Goal: Task Accomplishment & Management: Complete application form

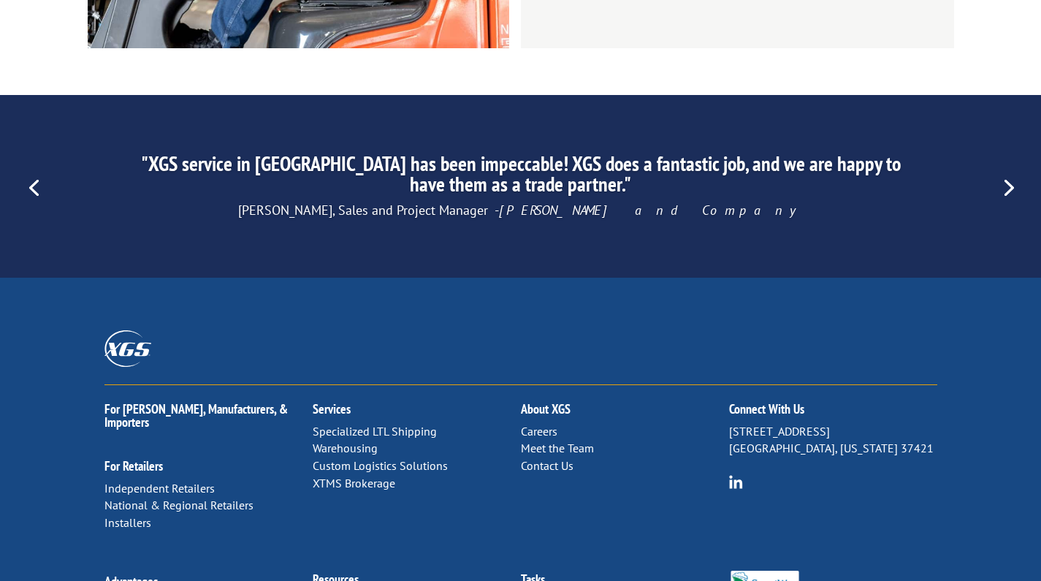
scroll to position [2271, 0]
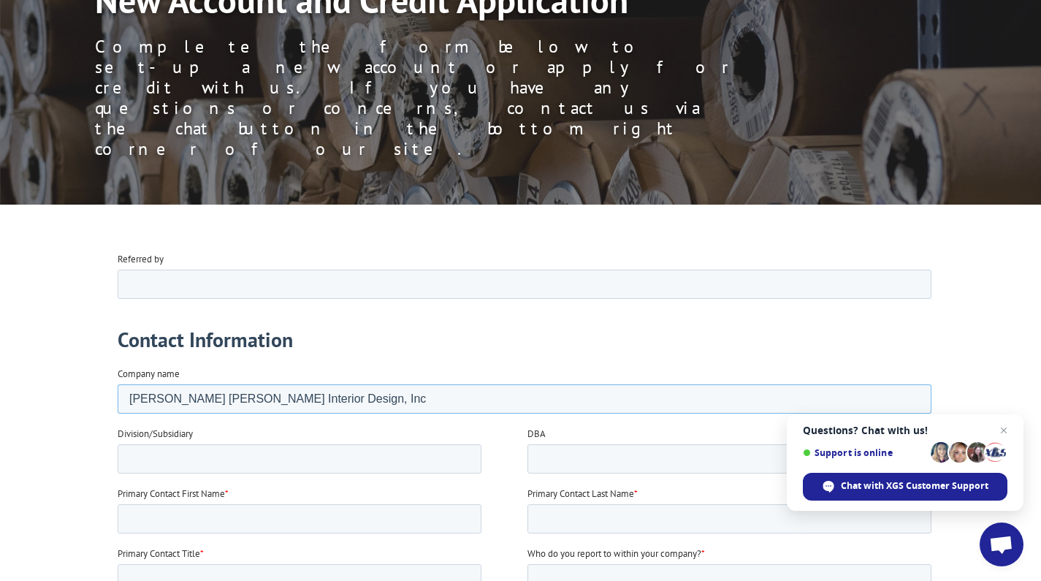
type input "Conlin Rudd Interior Design, Inc"
click at [308, 454] on input "Division/Subsidiary" at bounding box center [299, 457] width 364 height 29
click at [159, 449] on input "Division/Subsidiary" at bounding box center [299, 457] width 364 height 29
click at [457, 518] on input "Primary Contact First Name *" at bounding box center [299, 517] width 364 height 29
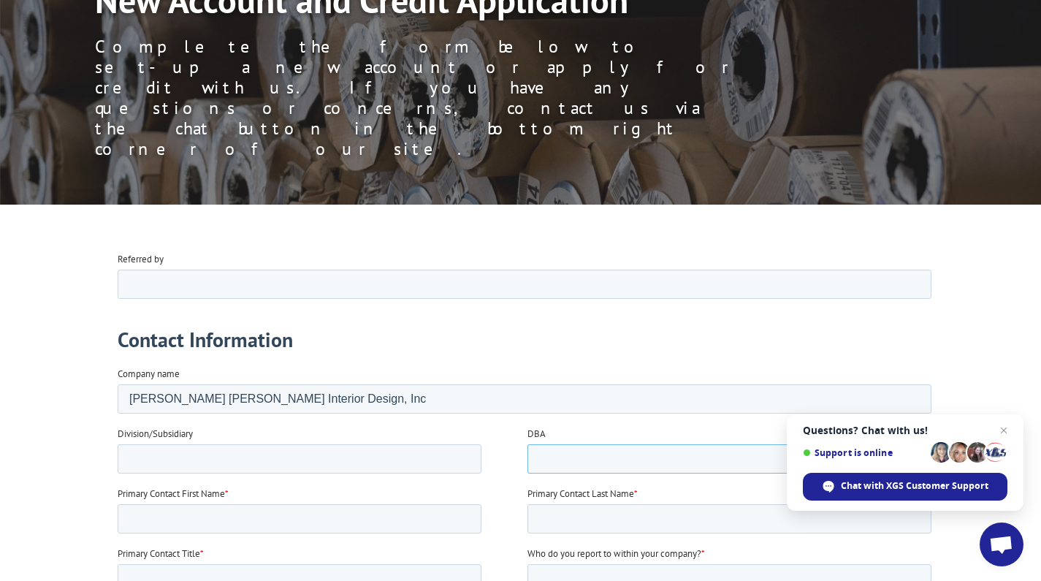
type input "Maureen Rudd"
type input "Maureen"
type input "Rudd"
type input "Conlin Rudd Interior Design, Inc"
type input "6123865925"
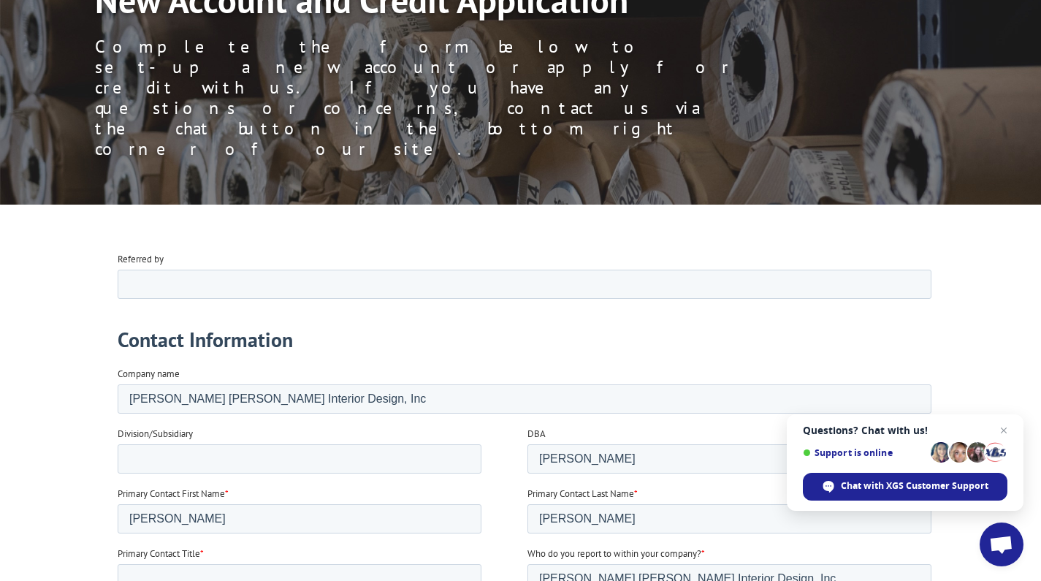
type input "maureen@conlinrudd.com"
type input "2396 W. Lake Of Isles Pkwy"
type input "Minneapolis"
select select "Minnesota"
type input "55405"
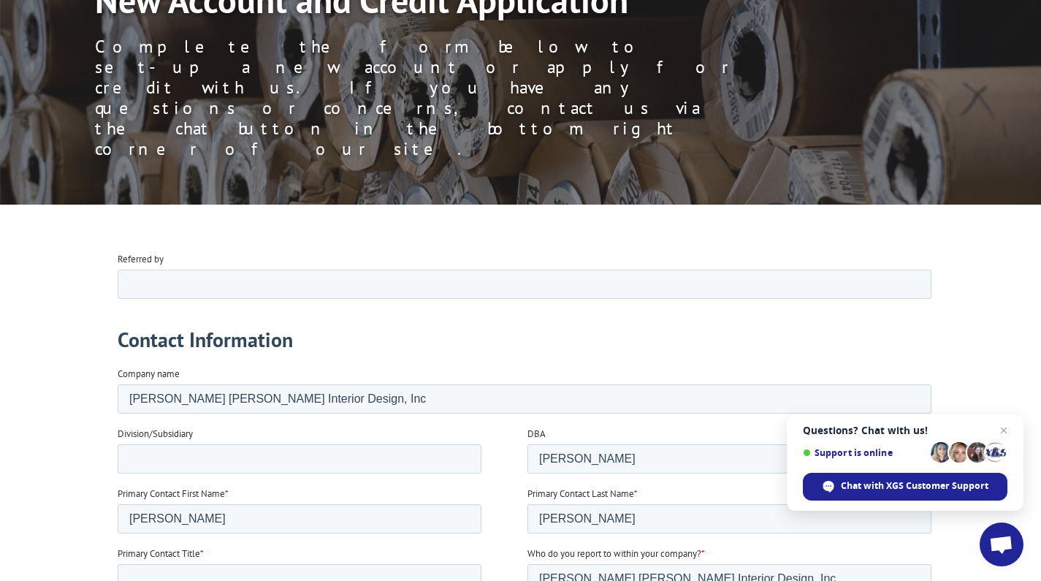
type input "6123865925"
type input "maureen@conlinrudd.com"
type input "Minneapolis"
type input "55405"
select select "Minnesota"
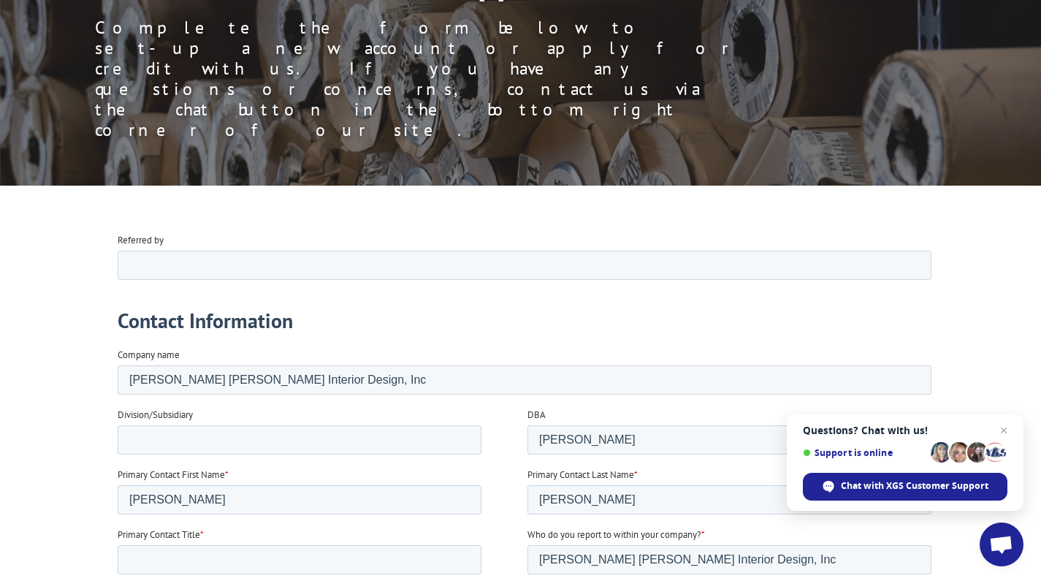
type input "maureen@conlinrudd.com"
type input "6123865925"
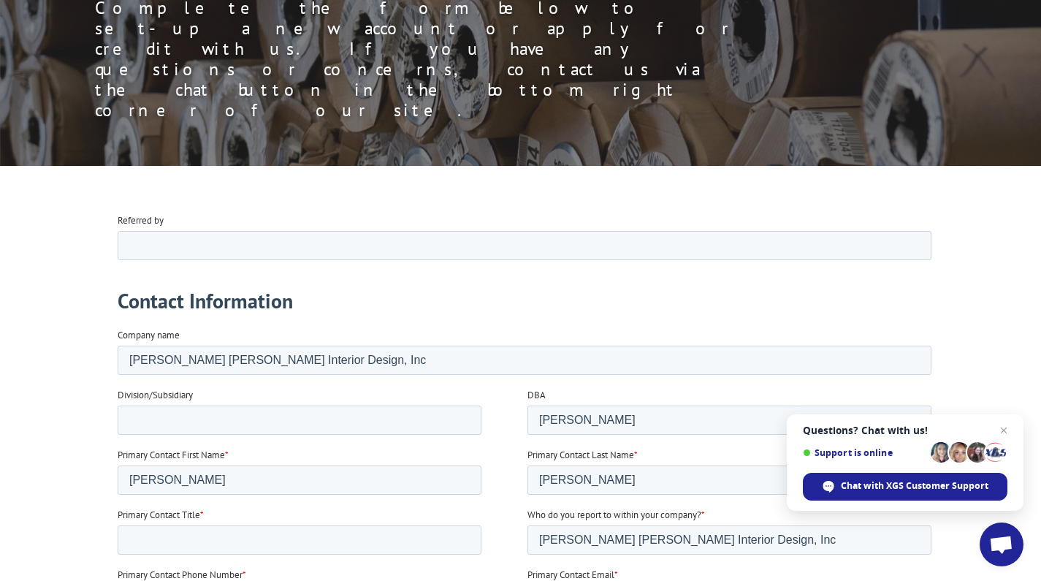
type input "Minneapolis"
type input "55405"
select select "Minnesota"
type input "55405"
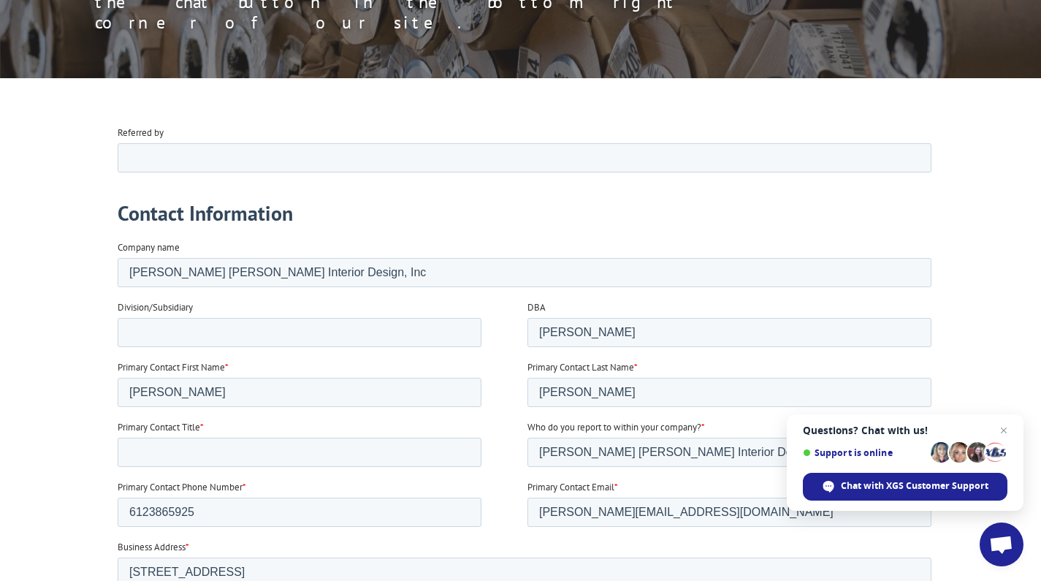
type textarea "Conlin Rudd Interior Design, Inc"
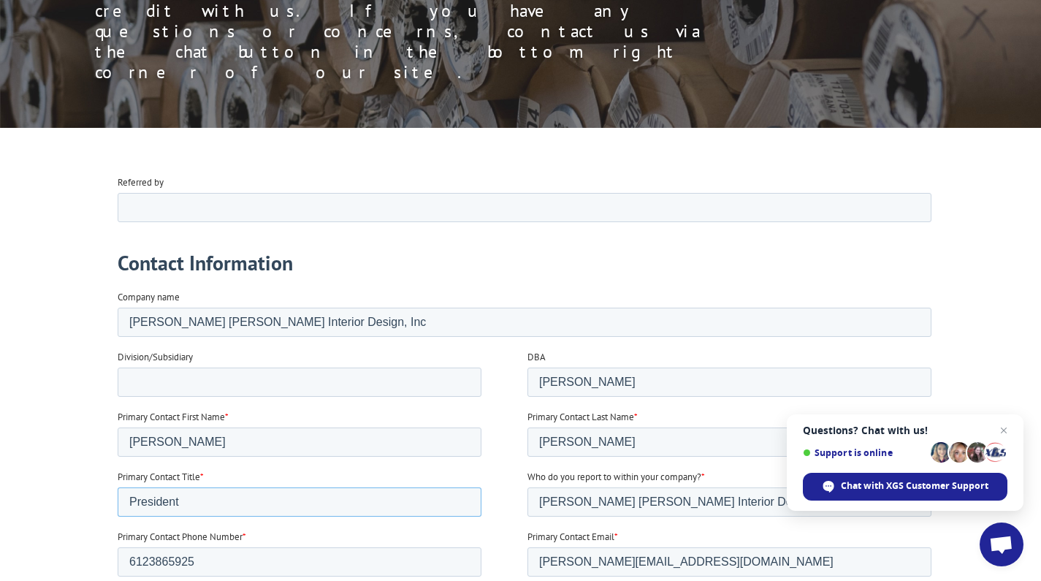
scroll to position [266, 0]
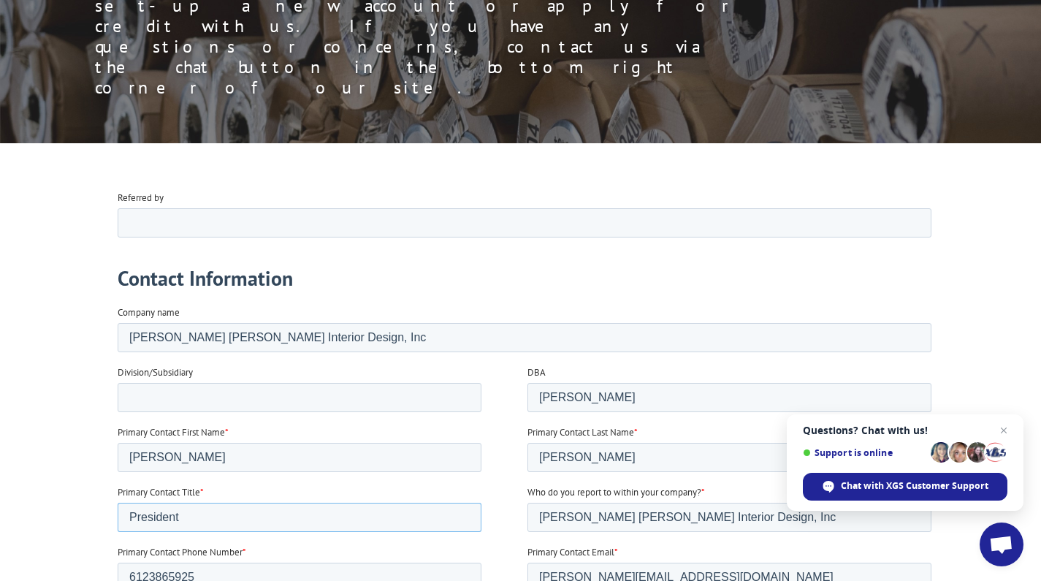
type input "President"
click at [227, 228] on input "Referred by" at bounding box center [524, 221] width 814 height 29
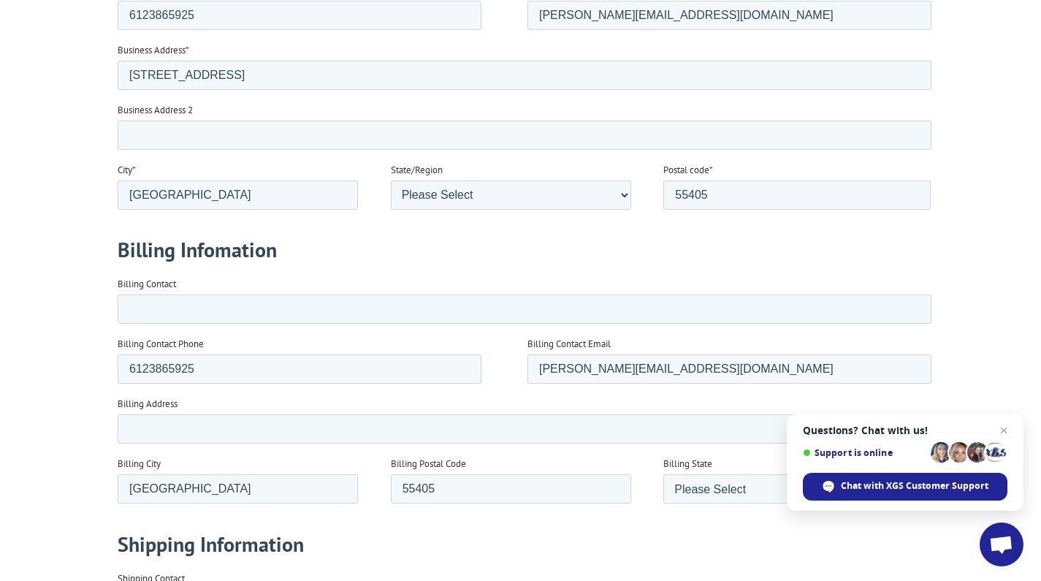
scroll to position [829, 0]
type input "Sisal Rugs Direct"
click at [173, 304] on input "Billing Contact" at bounding box center [524, 307] width 814 height 29
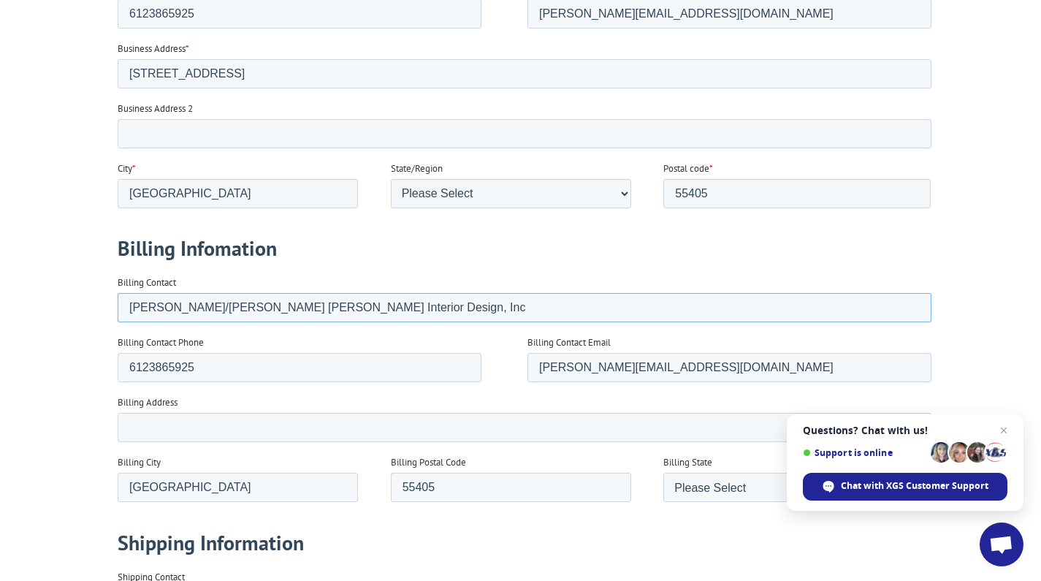
type input "Maureen Rudd/Conlin Rudd Interior Design, Inc"
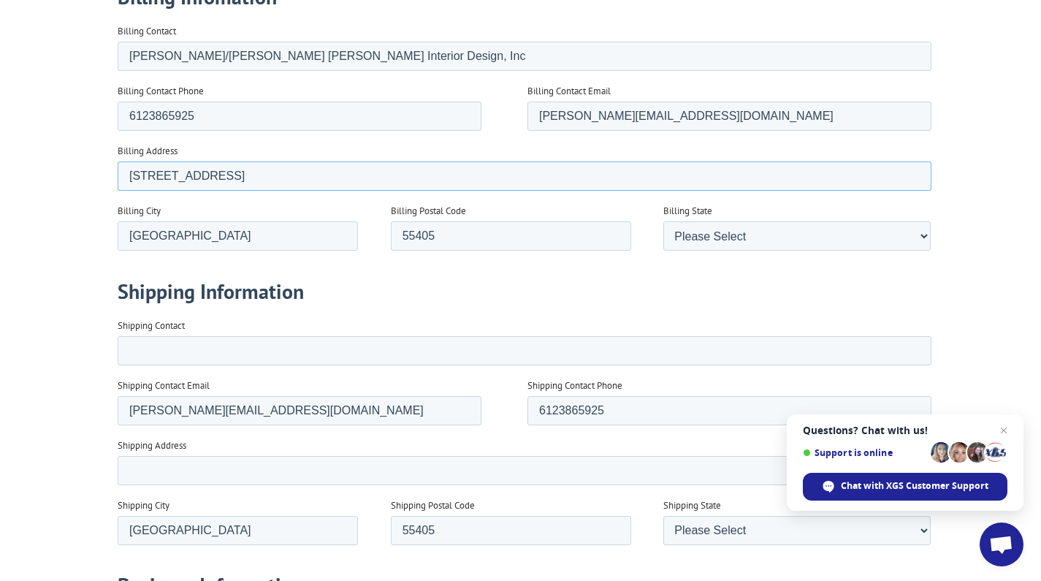
scroll to position [1081, 0]
type input "2396 W. Lake of the Isles Pkwy"
click at [266, 347] on input "Shipping Contact" at bounding box center [524, 349] width 814 height 29
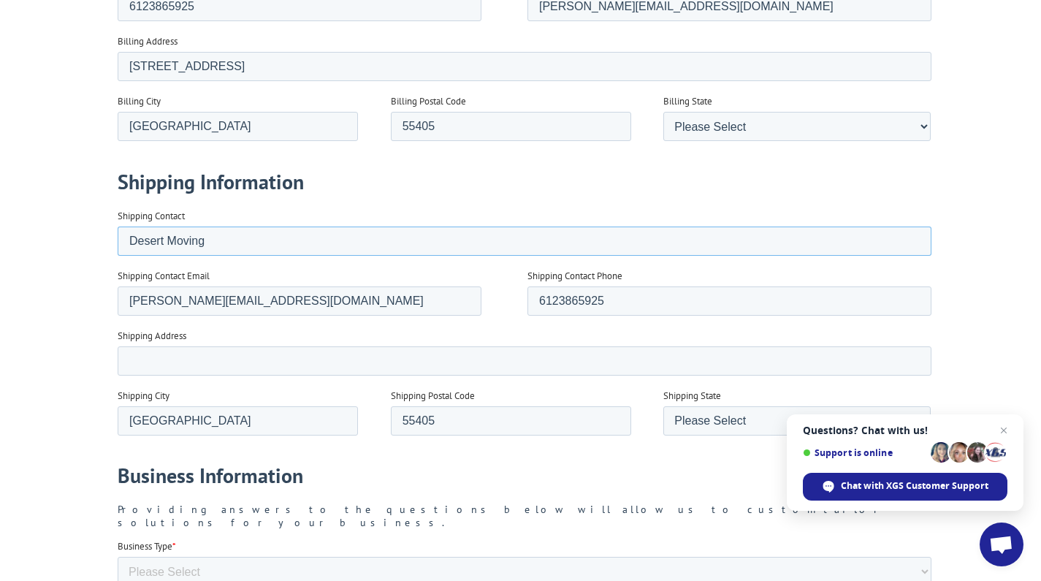
scroll to position [1195, 0]
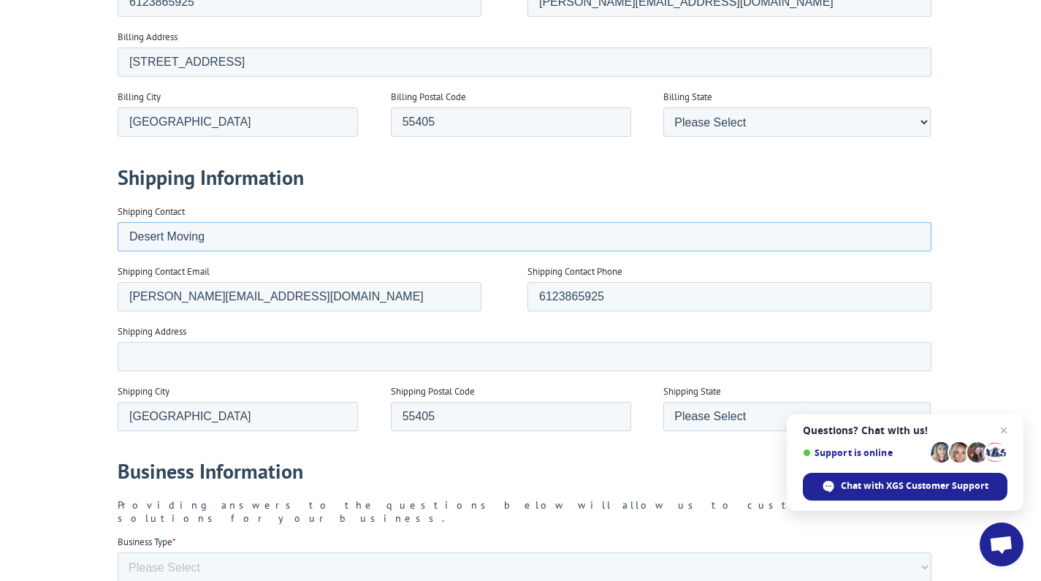
drag, startPoint x: 226, startPoint y: 232, endPoint x: 128, endPoint y: 230, distance: 97.9
click at [131, 234] on input "Desert Moving" at bounding box center [524, 236] width 814 height 29
type input "Bob's Binding"
click at [226, 345] on input "Shipping Address" at bounding box center [524, 356] width 814 height 29
type input "8511 10th Ave N"
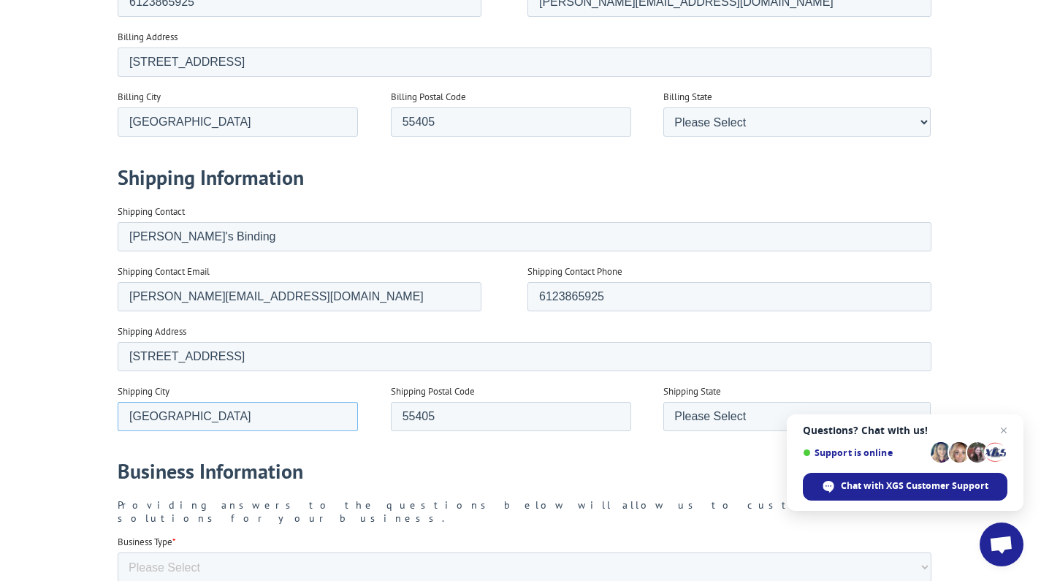
drag, startPoint x: 201, startPoint y: 419, endPoint x: 67, endPoint y: 414, distance: 133.8
type input "P"
type input "Golden Valley"
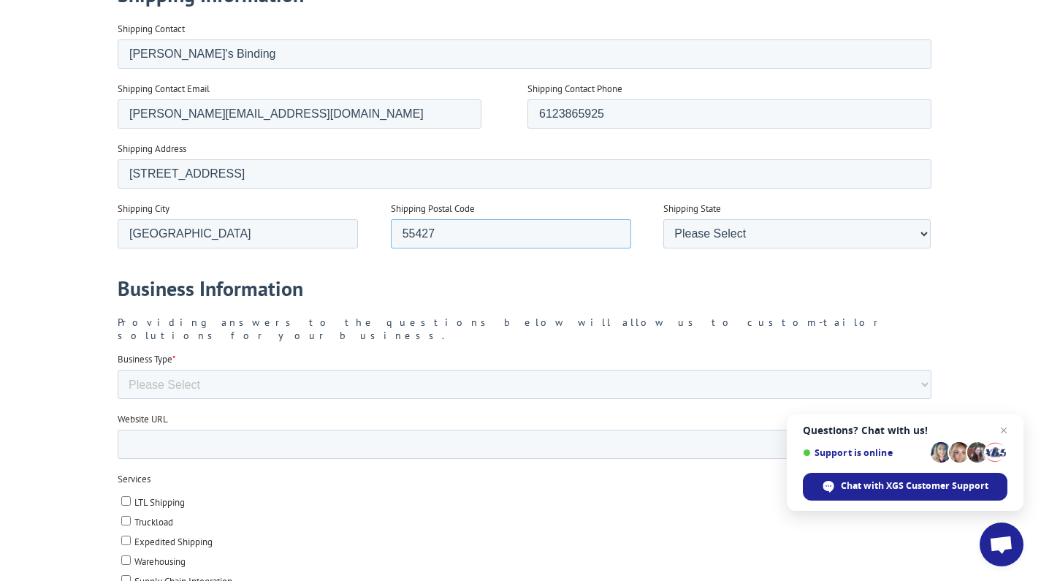
scroll to position [1379, 0]
type input "55427"
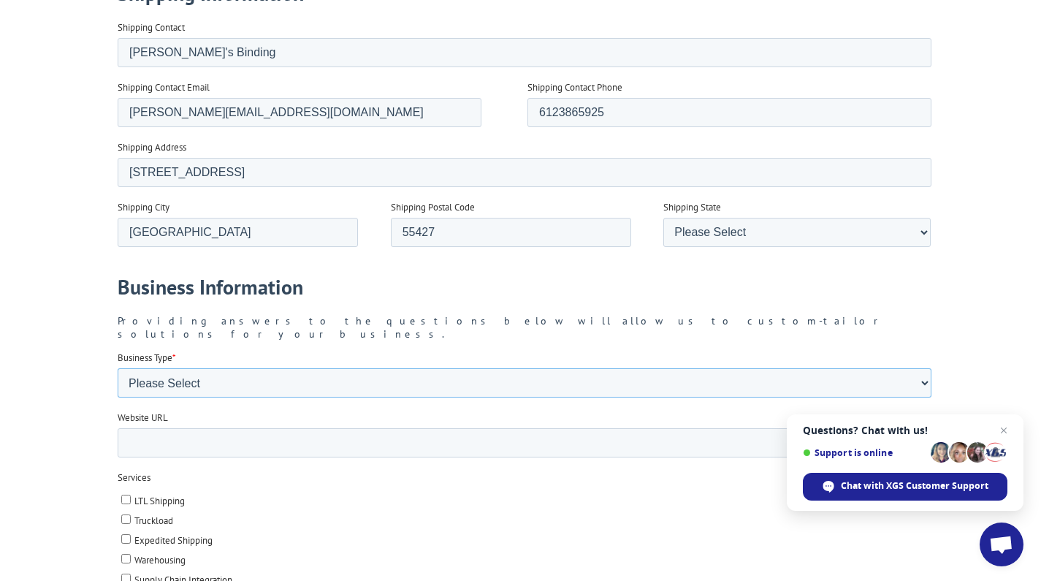
click at [238, 374] on select "Please Select Flooring Mill, Manufacturer, or Importer Manufacturer - Other Nat…" at bounding box center [524, 382] width 814 height 29
select select "Independent Retailer"
click at [209, 435] on input "Website URL" at bounding box center [524, 442] width 814 height 29
type input "c"
paste input "https://www.conlinrudd.com"
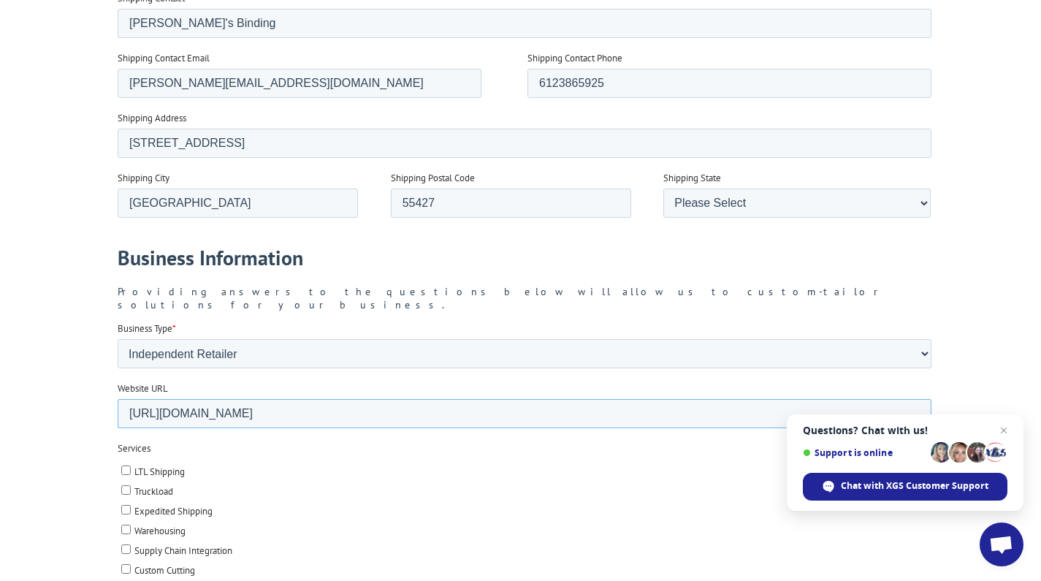
scroll to position [1410, 0]
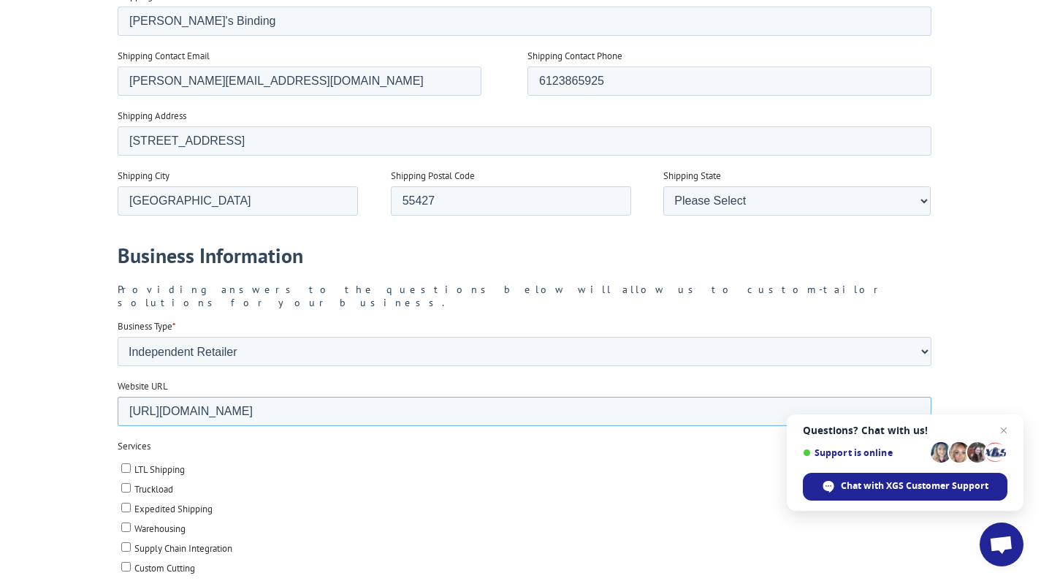
type input "https://www.conlinrudd.com"
click at [125, 463] on input "LTL Shipping" at bounding box center [125, 467] width 9 height 9
checkbox input "true"
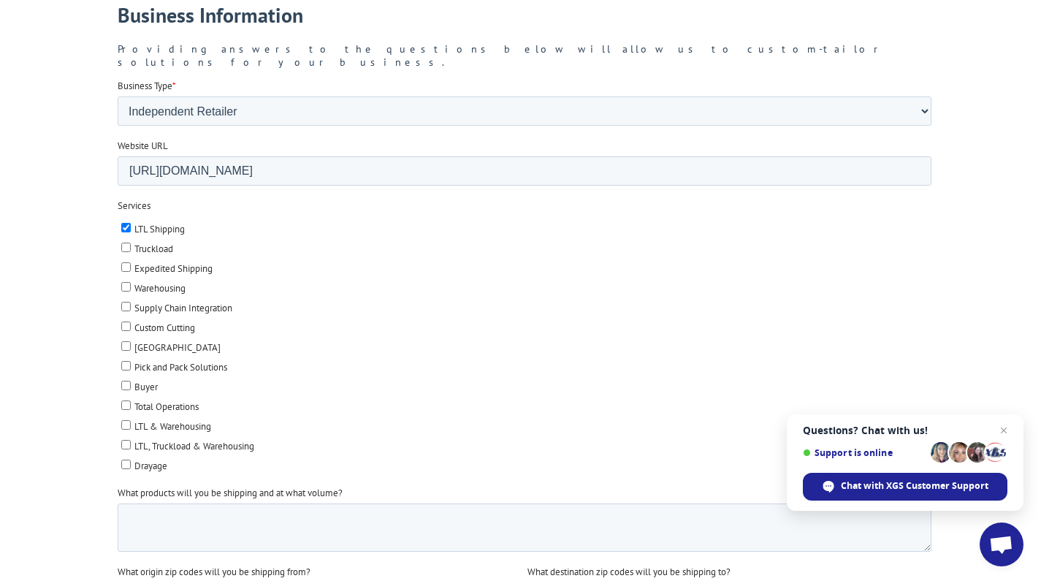
scroll to position [1652, 0]
click at [134, 502] on textarea "What products will you be shipping and at what volume?" at bounding box center [524, 526] width 814 height 48
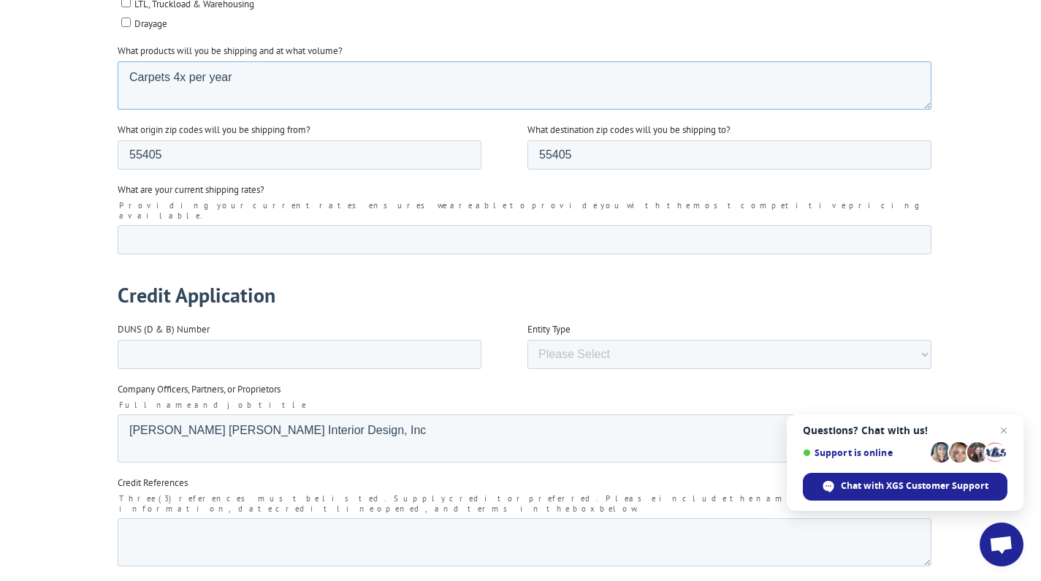
scroll to position [2097, 0]
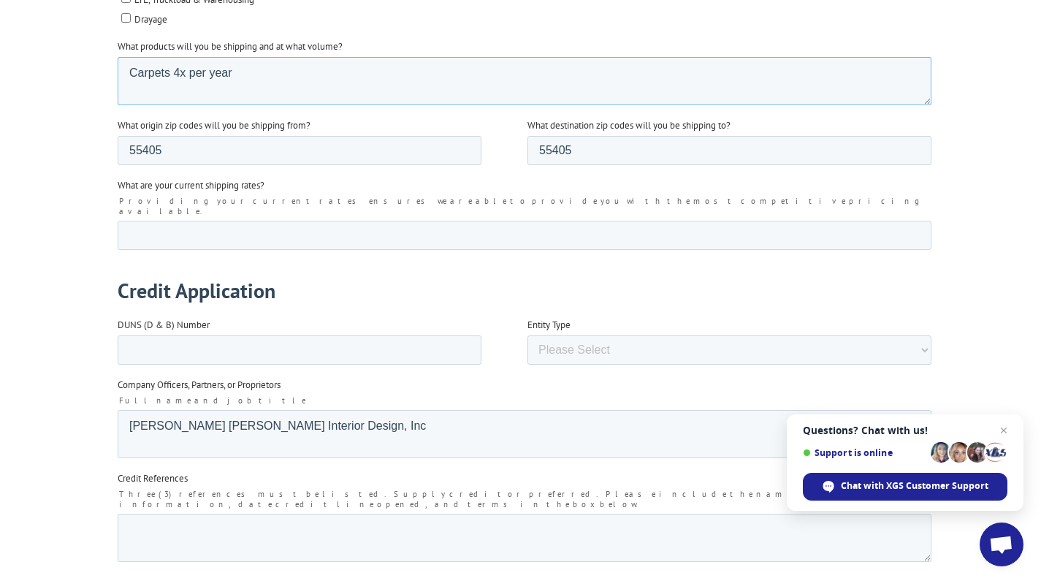
type textarea "Carpets 4x per year"
click at [147, 335] on input "DUNS (D & B) Number" at bounding box center [299, 349] width 364 height 29
click at [551, 335] on select "Please Select Corporation Partnership Limited Liability Company (LLC) Sole Prop…" at bounding box center [729, 349] width 404 height 29
select select "Corporation"
click at [210, 514] on textarea "Credit References" at bounding box center [524, 538] width 814 height 48
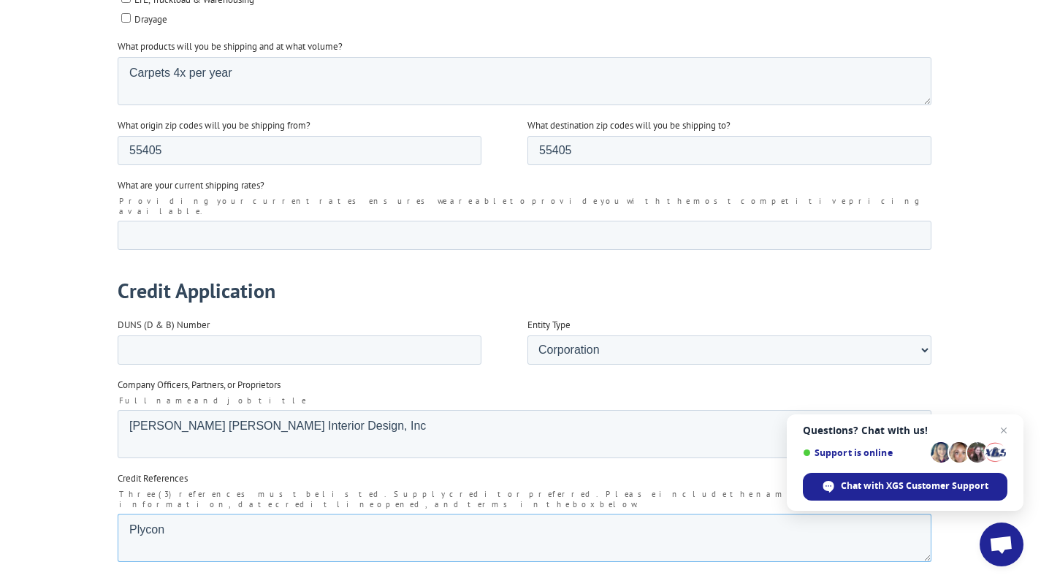
type textarea "Plycon"
